Goal: Task Accomplishment & Management: Manage account settings

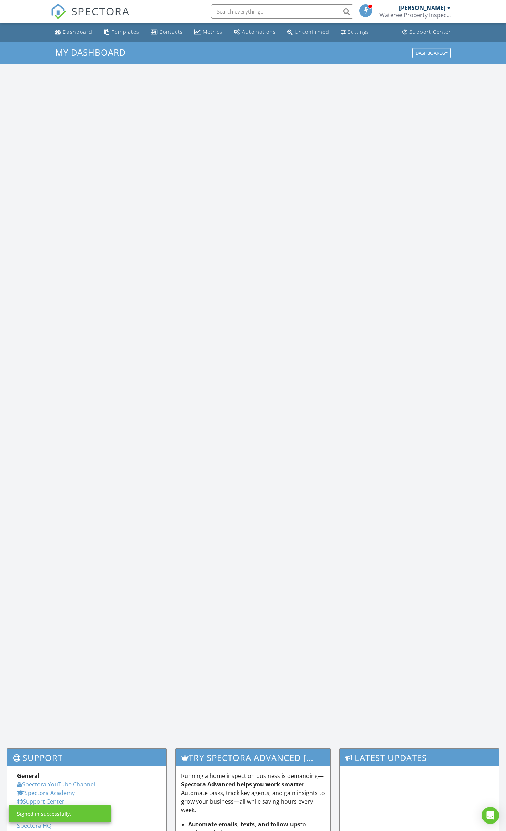
scroll to position [663, 520]
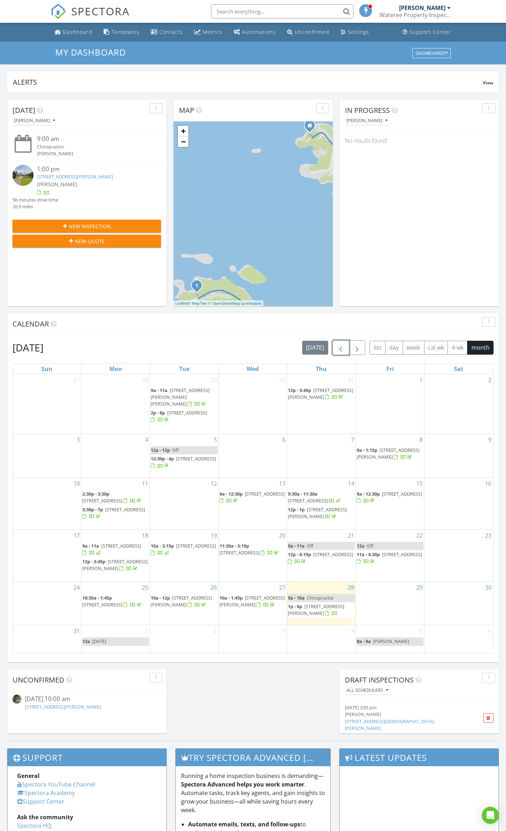
click at [339, 350] on span "button" at bounding box center [340, 348] width 9 height 9
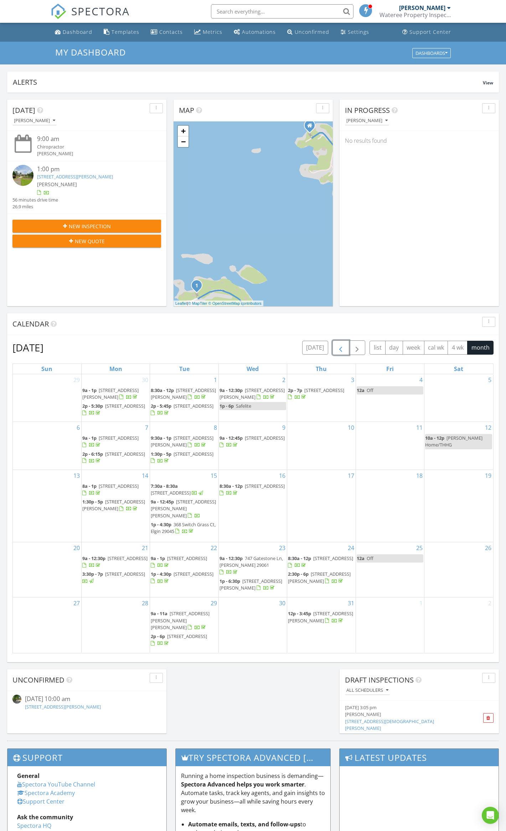
click at [340, 350] on span "button" at bounding box center [340, 348] width 9 height 9
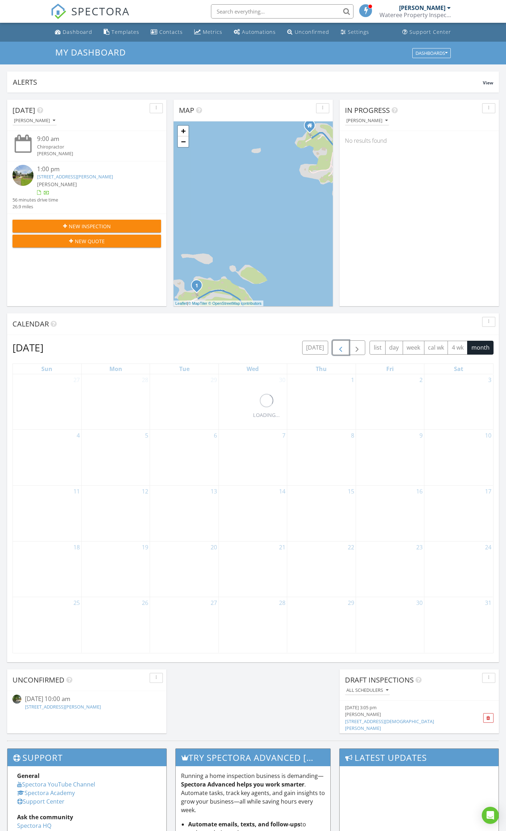
click at [340, 350] on span "button" at bounding box center [340, 348] width 9 height 9
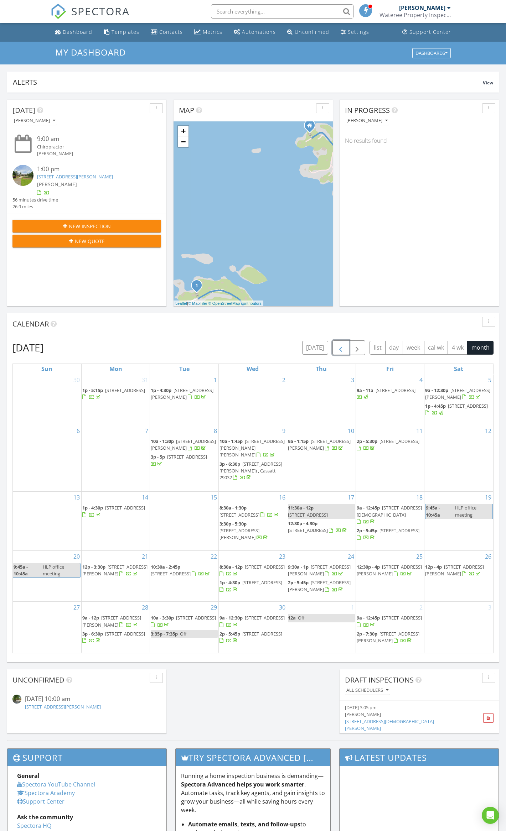
click at [249, 527] on span "[STREET_ADDRESS][PERSON_NAME]" at bounding box center [239, 533] width 40 height 13
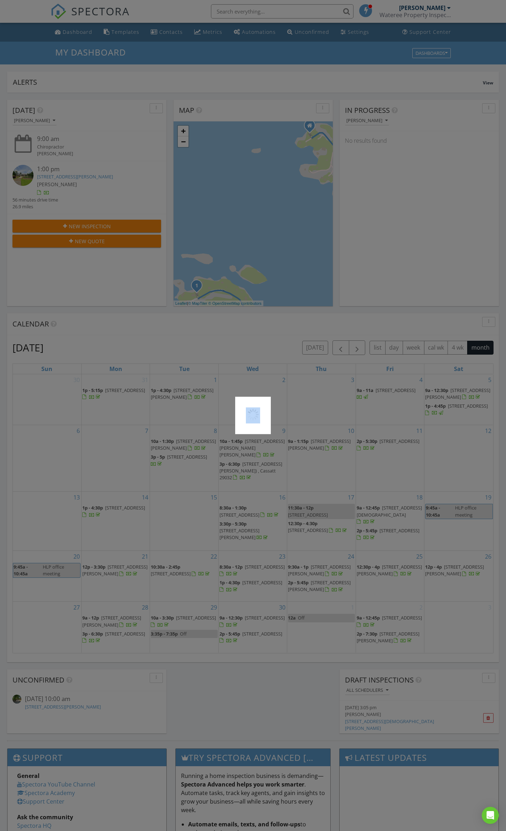
click at [249, 524] on div at bounding box center [253, 415] width 506 height 831
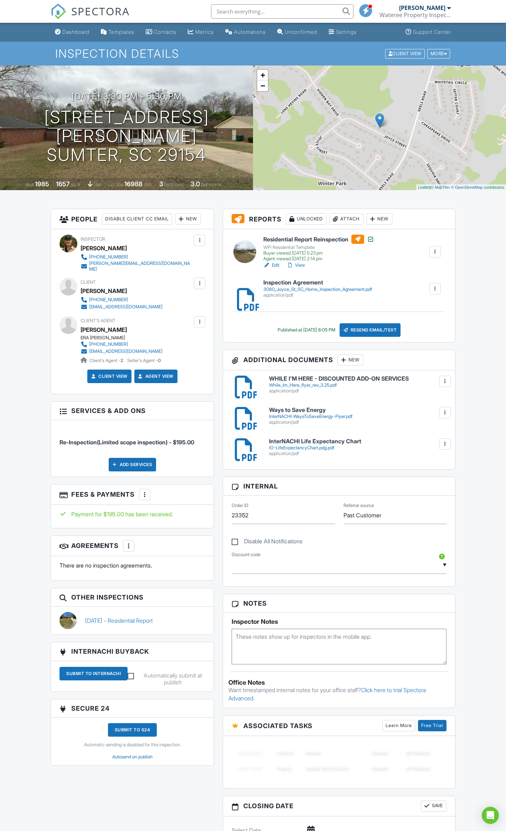
click at [300, 262] on link "View" at bounding box center [295, 265] width 19 height 7
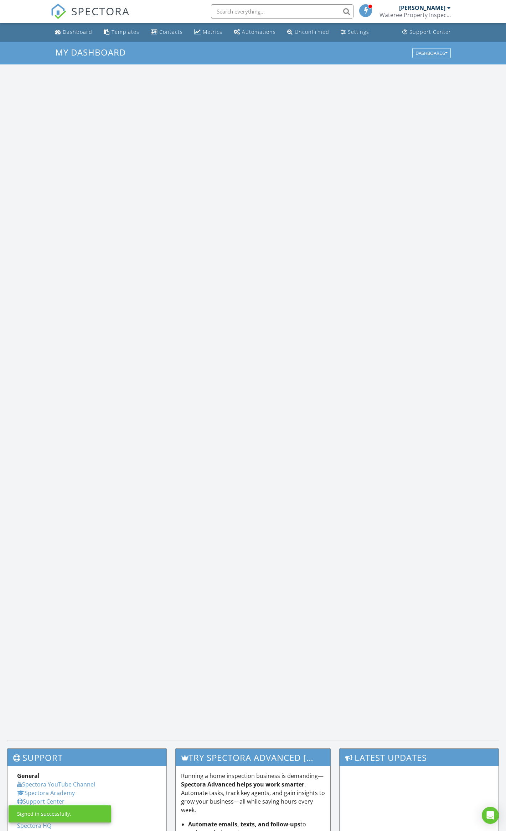
scroll to position [663, 520]
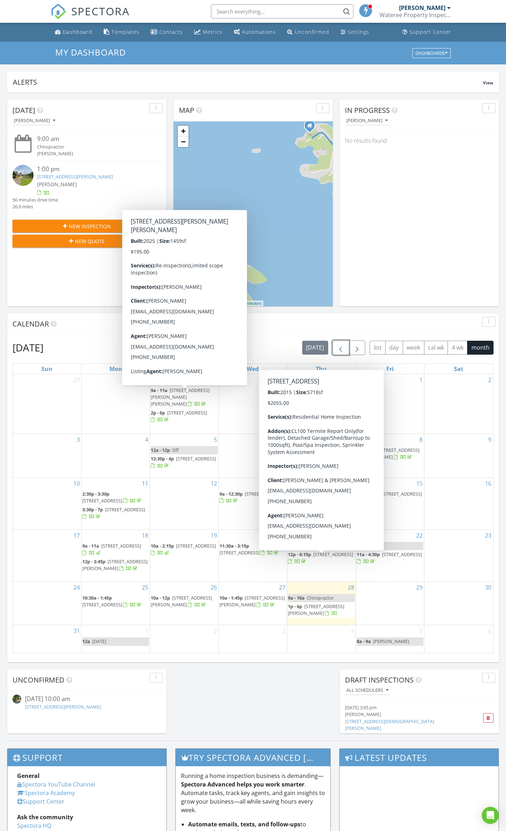
click at [338, 346] on span "button" at bounding box center [340, 348] width 9 height 9
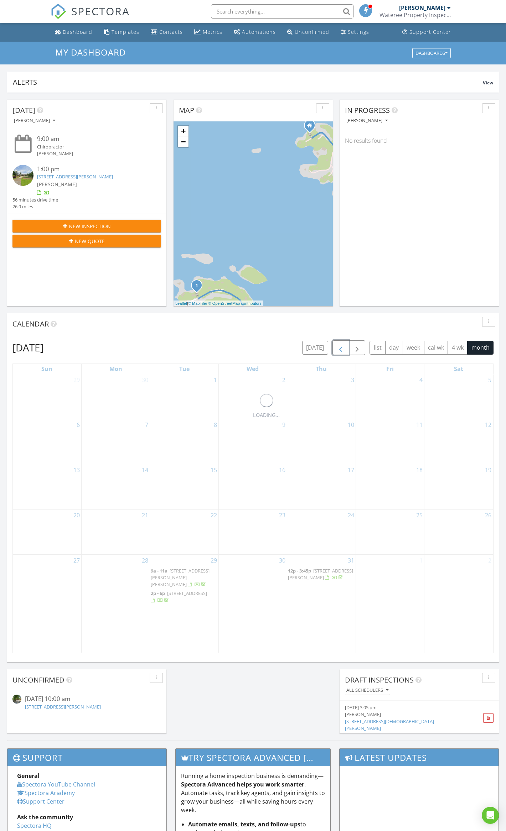
click at [336, 344] on span "button" at bounding box center [340, 348] width 9 height 9
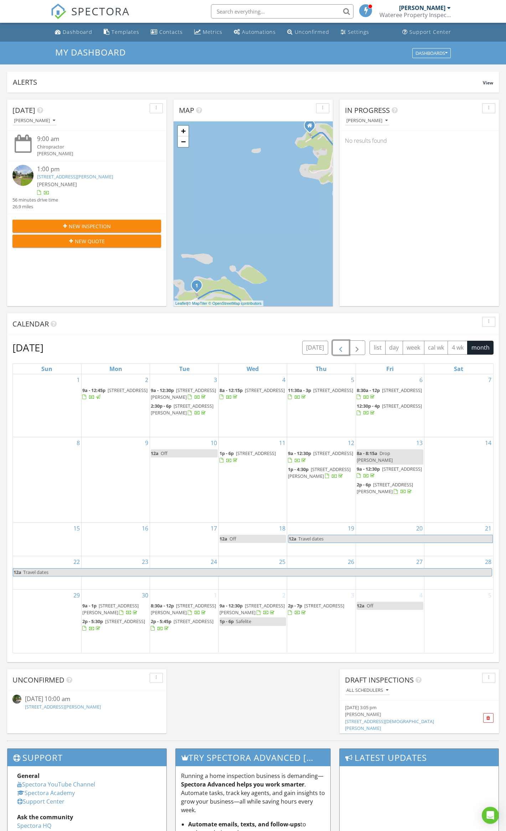
click at [337, 344] on span "button" at bounding box center [340, 348] width 9 height 9
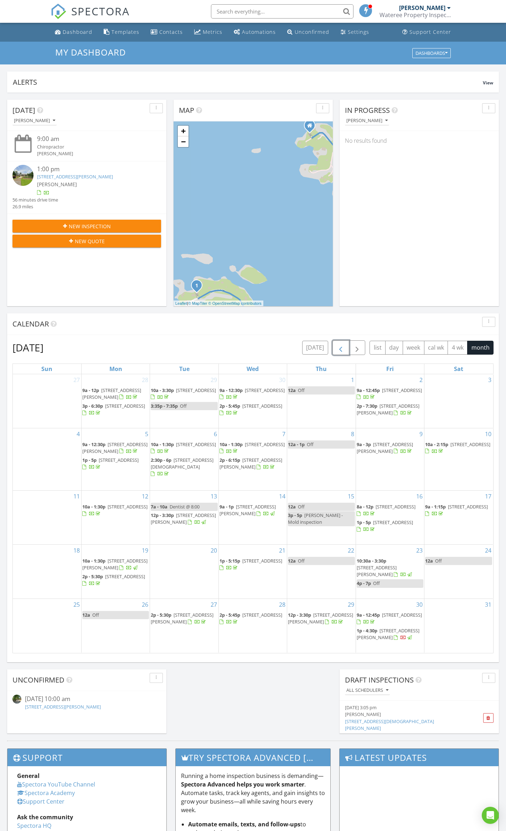
click at [338, 344] on span "button" at bounding box center [340, 348] width 9 height 9
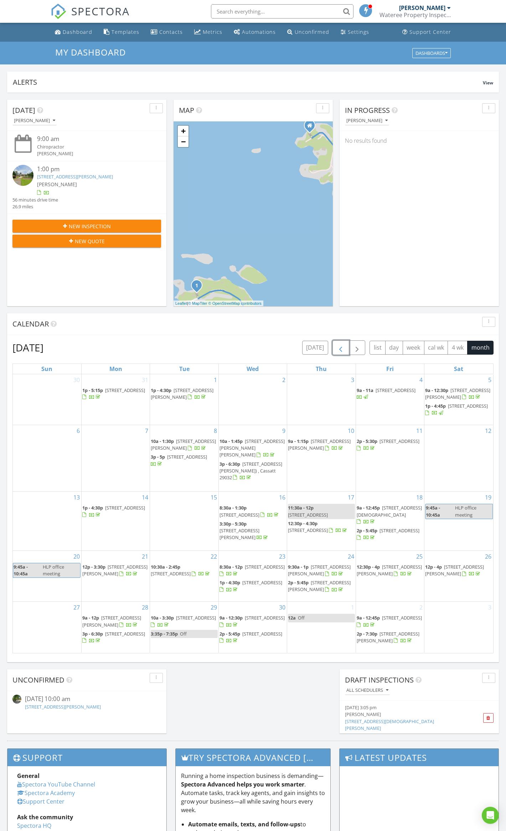
click at [244, 525] on span "3:30p - 5:30p" at bounding box center [232, 524] width 27 height 6
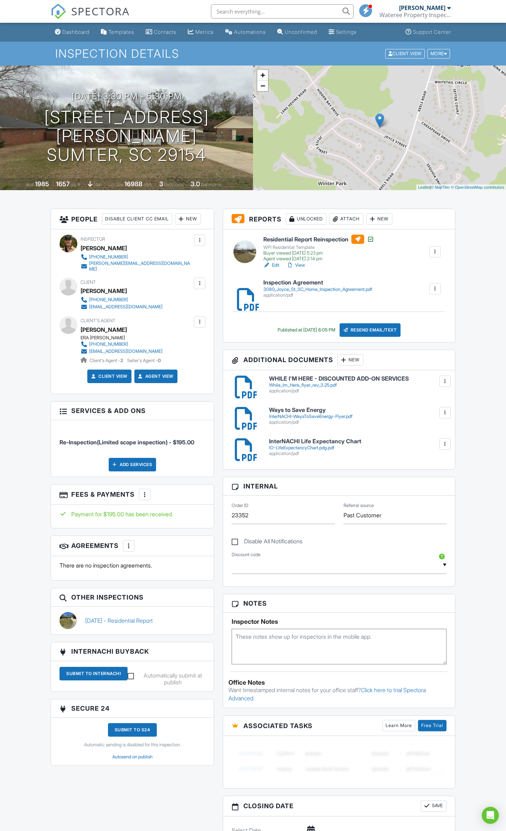
drag, startPoint x: 0, startPoint y: 0, endPoint x: 301, endPoint y: 265, distance: 401.0
click at [301, 265] on link "View" at bounding box center [295, 265] width 19 height 7
